Goal: Transaction & Acquisition: Book appointment/travel/reservation

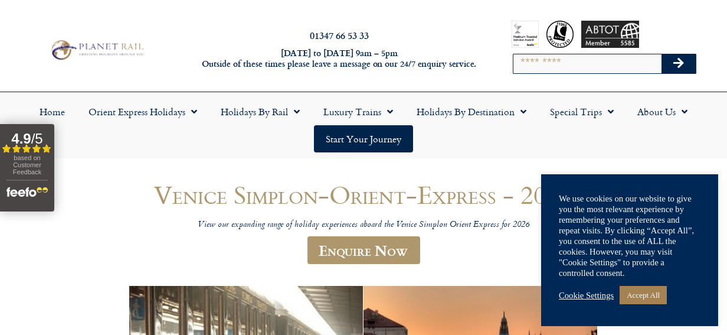
click at [602, 298] on link "Cookie Settings" at bounding box center [586, 295] width 55 height 11
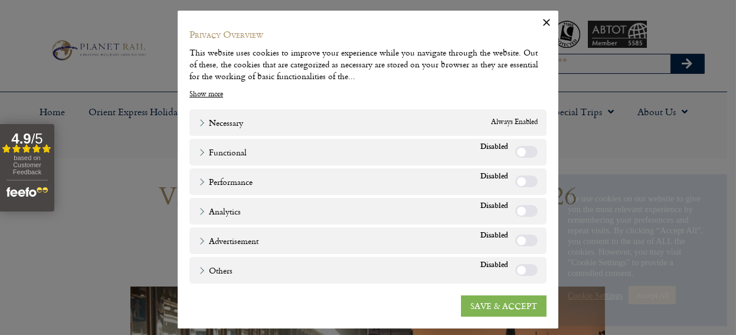
click at [519, 312] on link "SAVE & ACCEPT" at bounding box center [504, 305] width 86 height 21
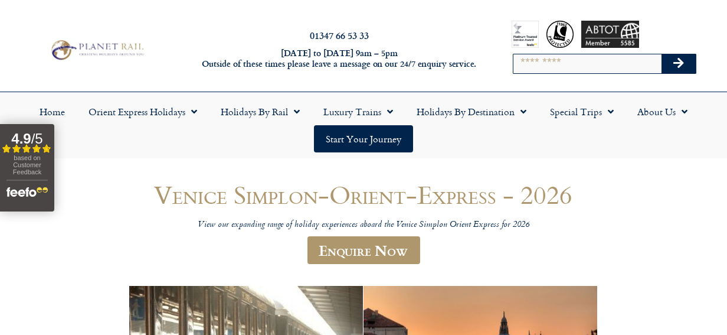
scroll to position [59, 0]
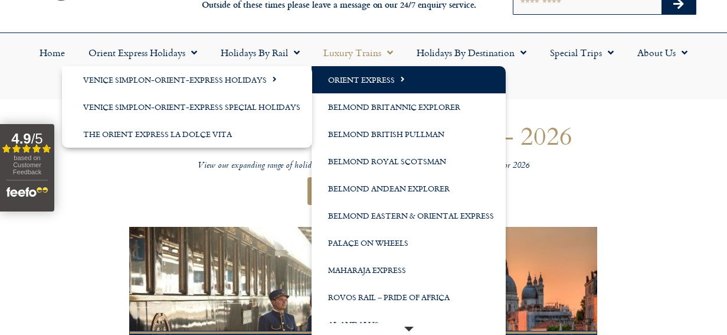
click at [386, 73] on link "Orient Express" at bounding box center [409, 79] width 194 height 27
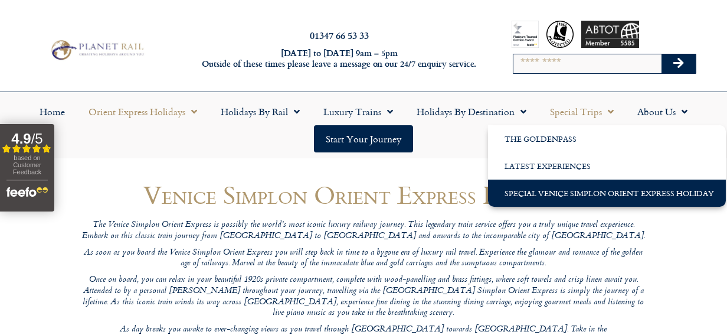
click at [568, 188] on link "Special Venice Simplon Orient Express Holiday" at bounding box center [607, 192] width 238 height 27
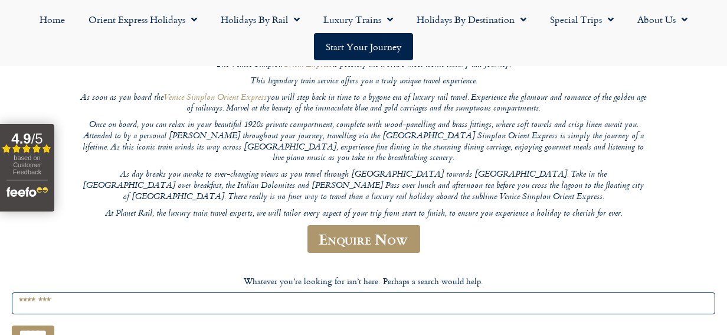
scroll to position [177, 0]
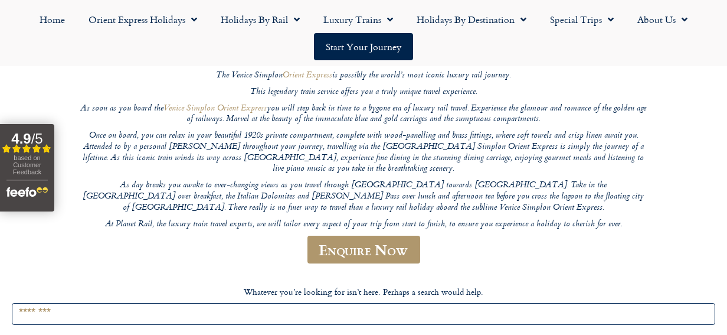
click at [269, 303] on input "Search for:" at bounding box center [364, 314] width 704 height 22
type input "**********"
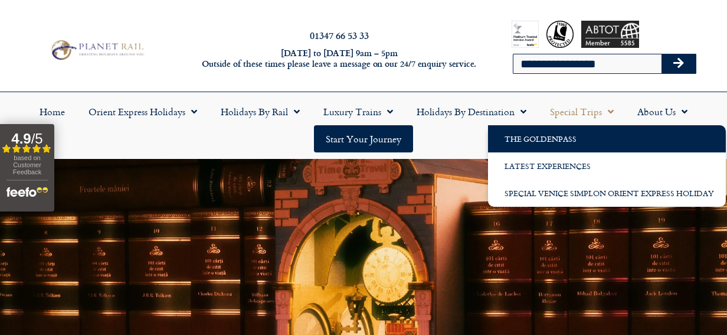
click at [566, 135] on link "The GoldenPass" at bounding box center [607, 138] width 238 height 27
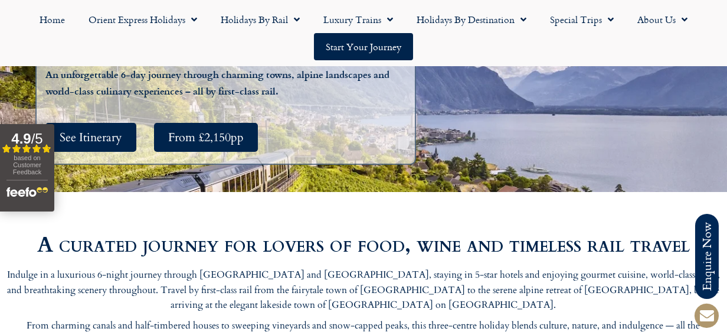
scroll to position [118, 0]
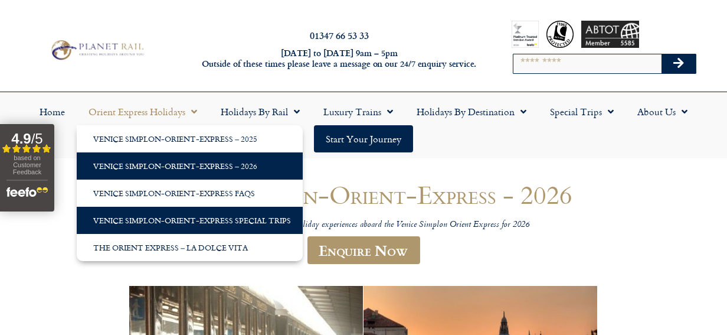
click at [140, 219] on link "Venice Simplon-Orient-Express Special Trips" at bounding box center [190, 220] width 226 height 27
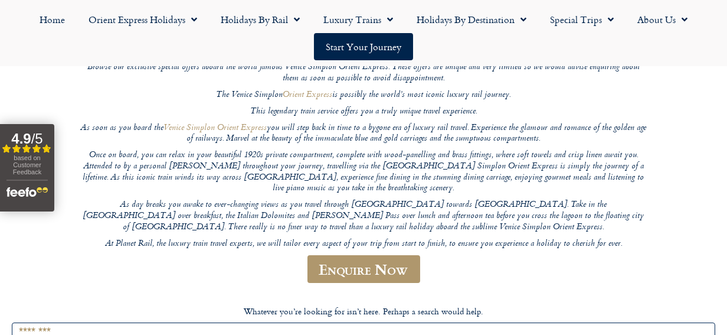
scroll to position [236, 0]
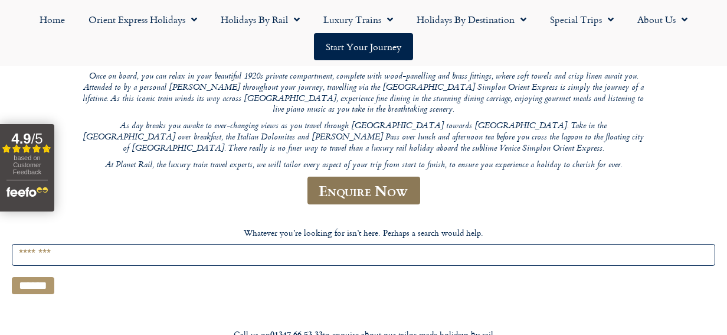
click at [349, 185] on link "Enquire Now" at bounding box center [364, 191] width 113 height 28
